Goal: Navigation & Orientation: Find specific page/section

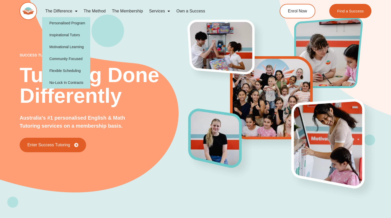
click at [79, 11] on link "The Difference" at bounding box center [61, 11] width 39 height 12
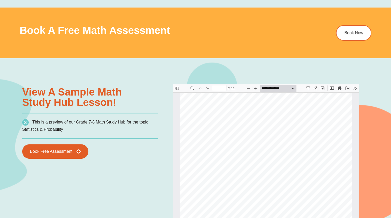
scroll to position [311, 0]
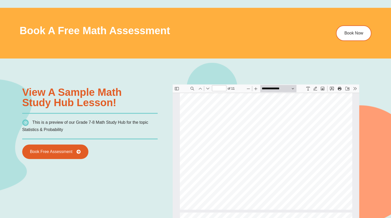
type input "*"
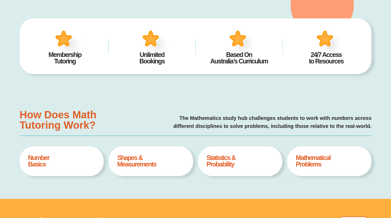
scroll to position [0, 0]
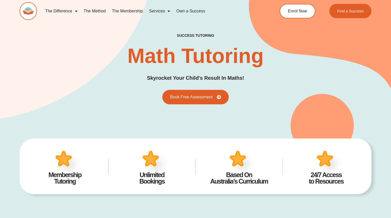
click at [77, 9] on span "Menu" at bounding box center [74, 10] width 5 height 9
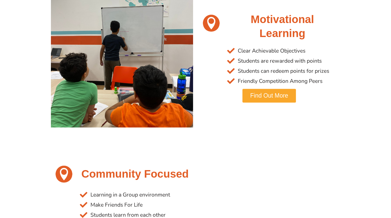
scroll to position [567, 0]
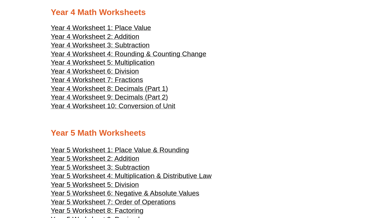
scroll to position [665, 0]
